Goal: Transaction & Acquisition: Book appointment/travel/reservation

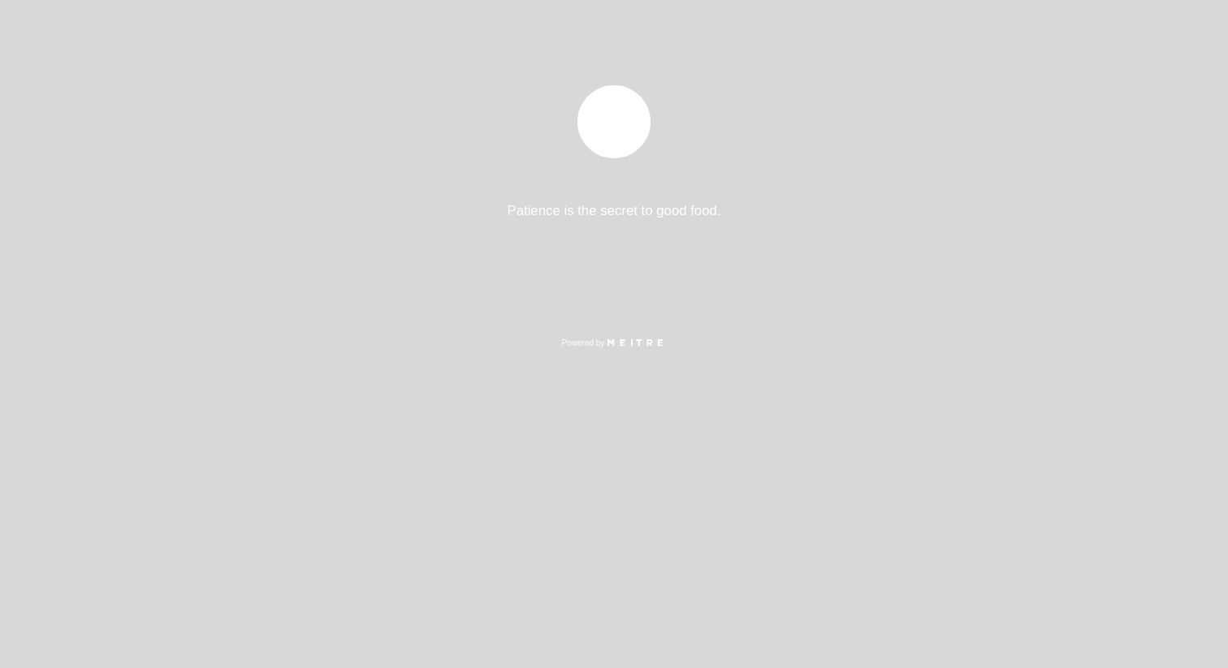
select select "es"
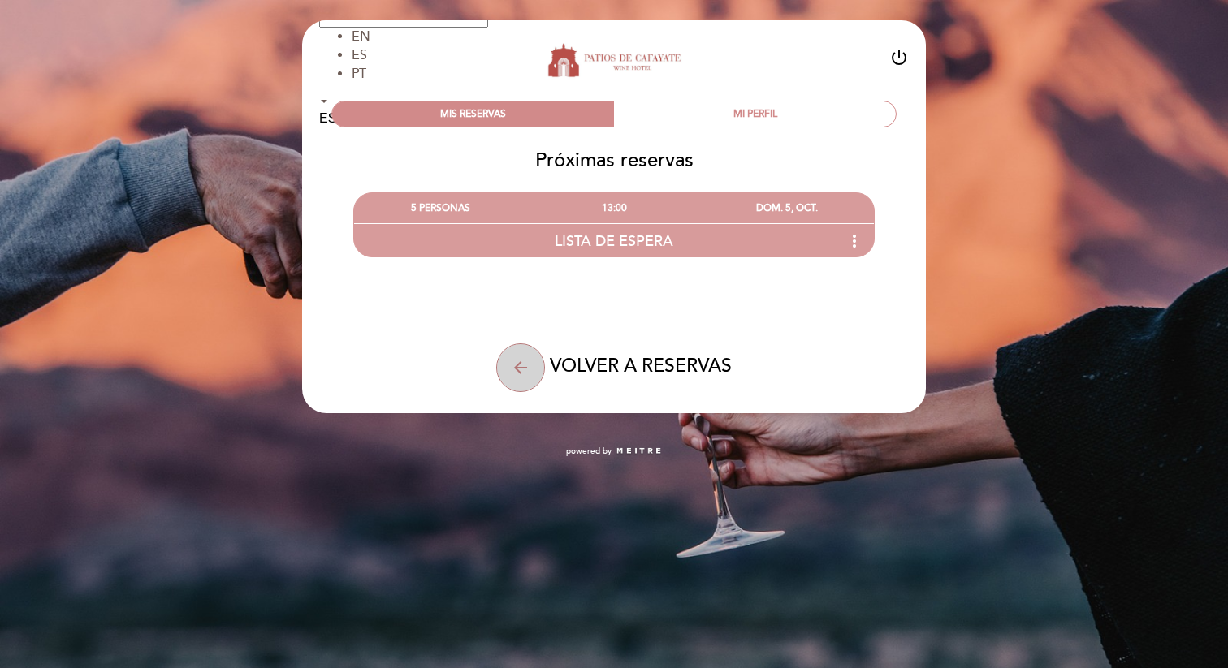
click at [533, 362] on button "arrow_back" at bounding box center [520, 368] width 49 height 49
select select "es"
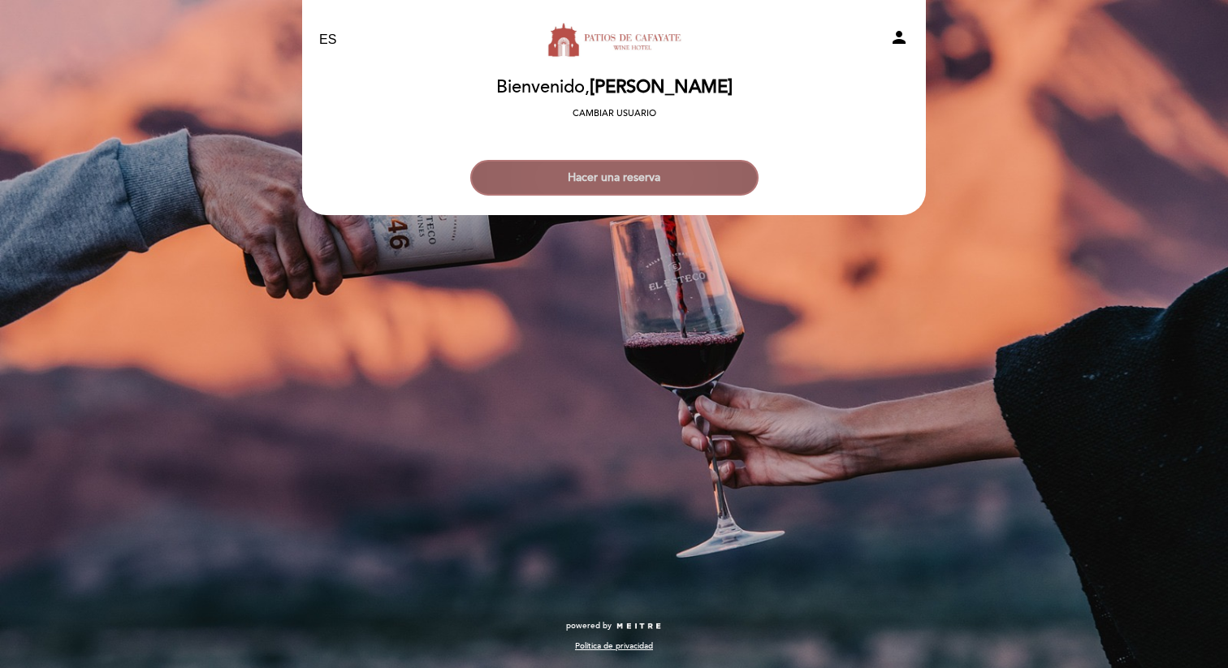
click at [615, 180] on button "Hacer una reserva" at bounding box center [614, 178] width 288 height 36
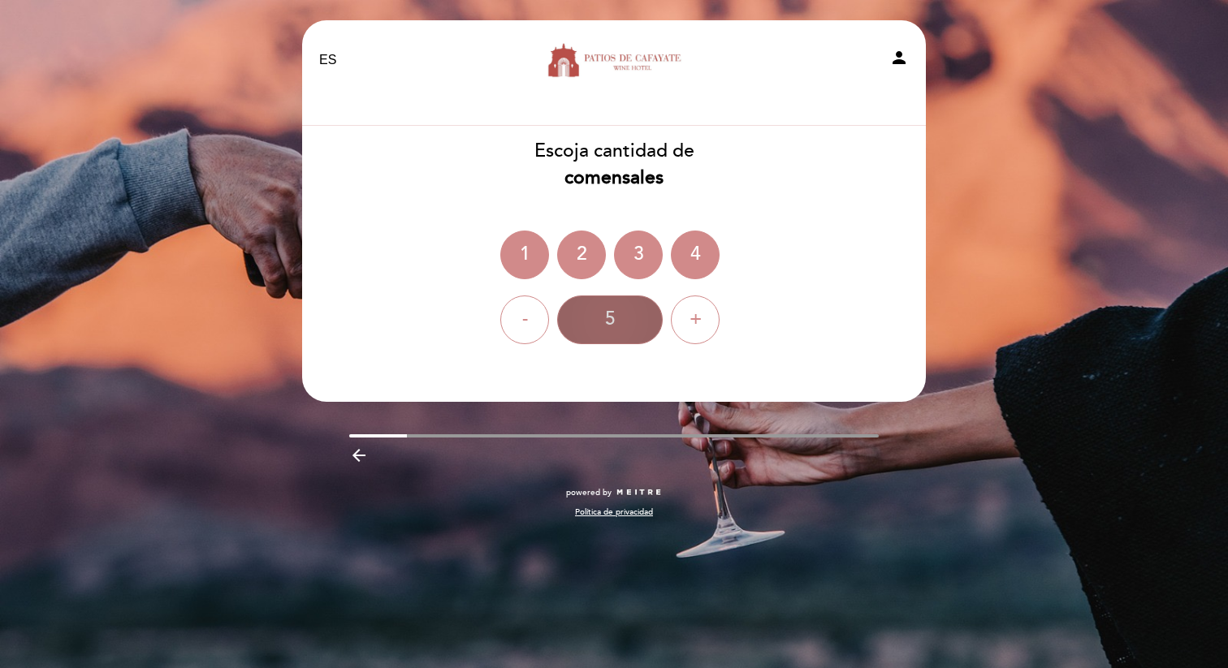
click at [617, 335] on div "5" at bounding box center [610, 320] width 106 height 49
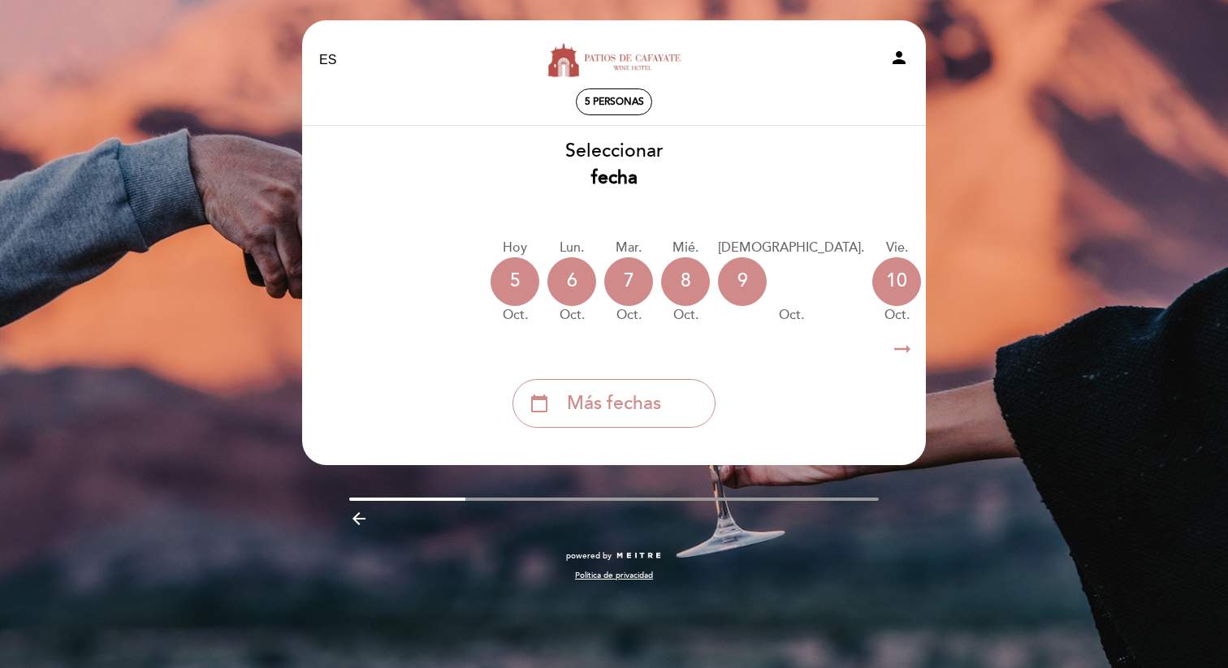
click at [501, 257] on div "[DATE] [DATE]" at bounding box center [515, 282] width 49 height 86
click at [504, 278] on div "5" at bounding box center [515, 281] width 49 height 49
